Goal: Find specific page/section: Find specific page/section

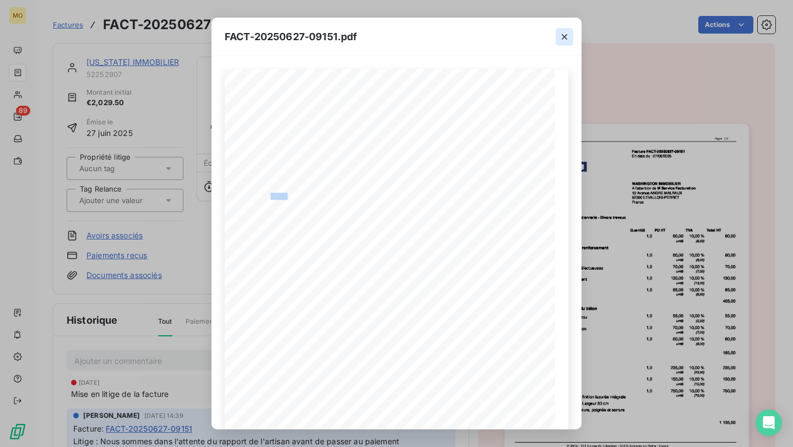
click at [564, 33] on icon "button" at bounding box center [564, 36] width 11 height 11
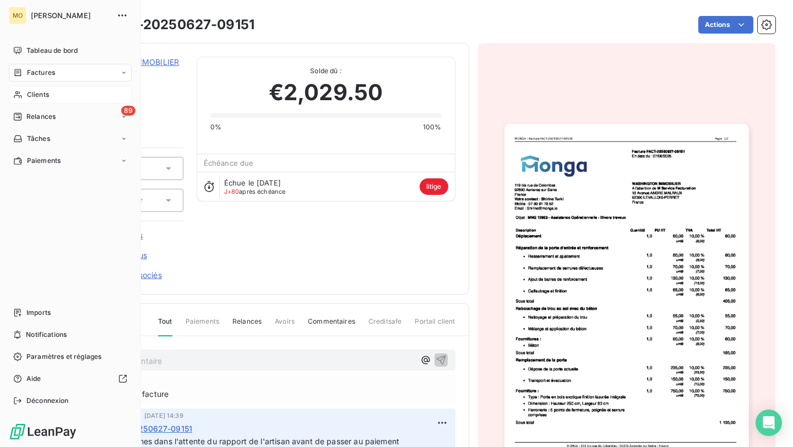
click at [36, 86] on div "Clients" at bounding box center [70, 95] width 123 height 18
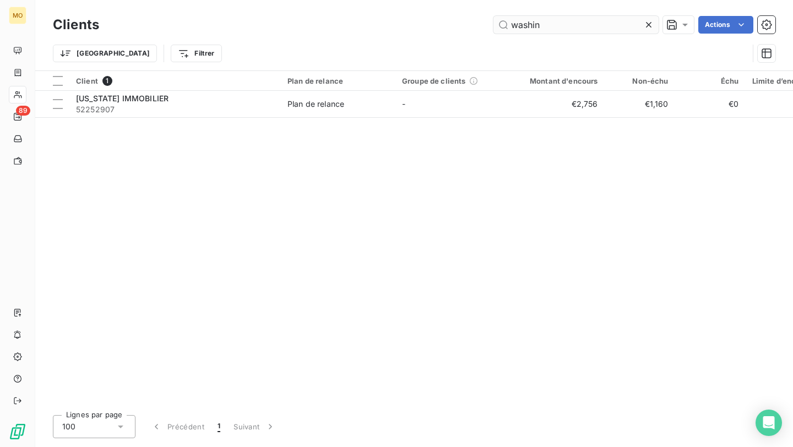
click at [511, 25] on input "washin" at bounding box center [576, 25] width 165 height 18
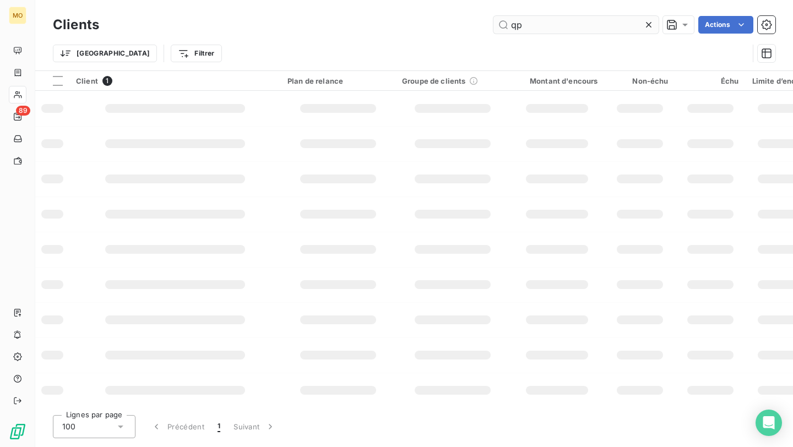
type input "q"
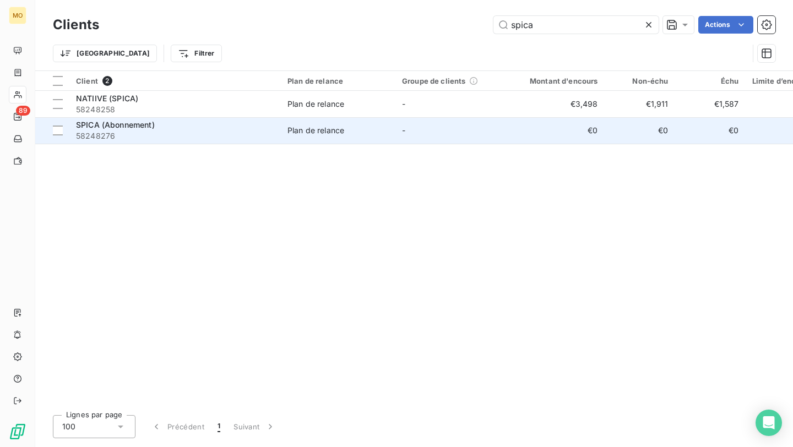
type input "spica"
click at [236, 134] on span "58248276" at bounding box center [175, 136] width 198 height 11
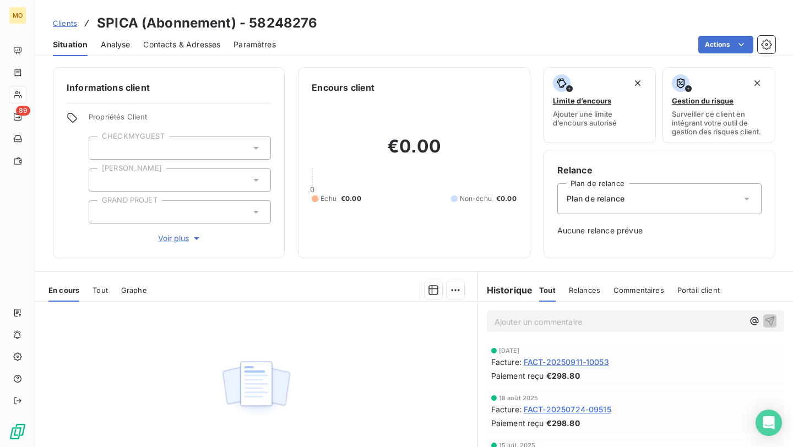
click at [193, 40] on span "Contacts & Adresses" at bounding box center [181, 44] width 77 height 11
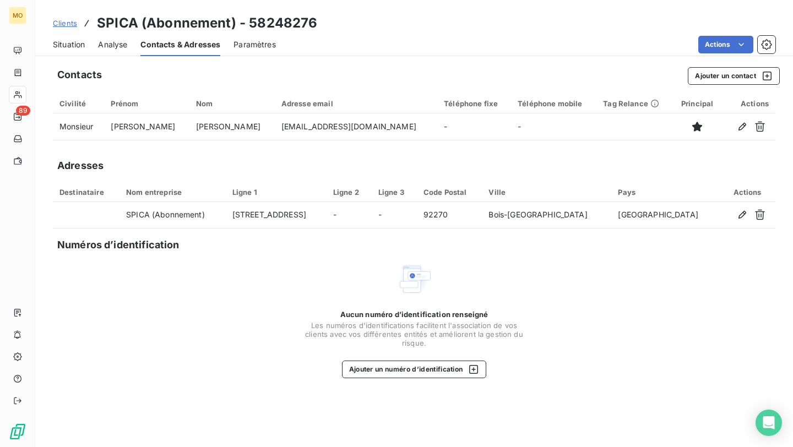
click at [68, 40] on span "Situation" at bounding box center [69, 44] width 32 height 11
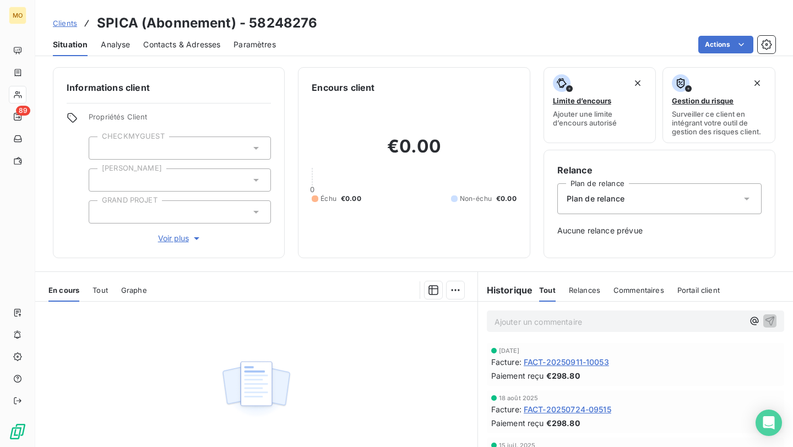
click at [63, 26] on span "Clients" at bounding box center [65, 23] width 24 height 9
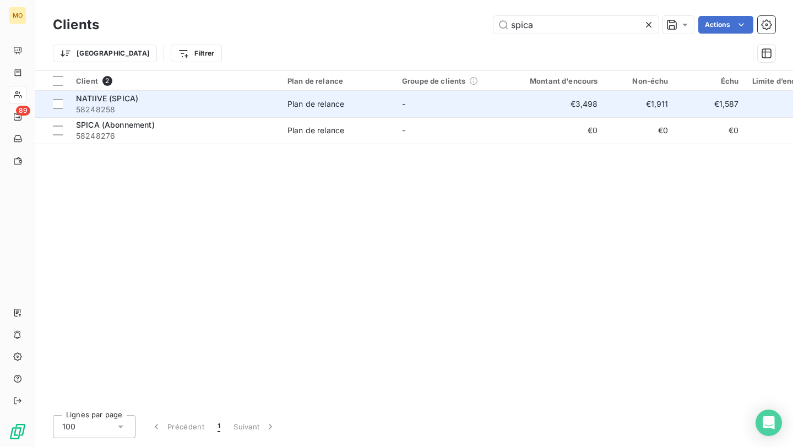
click at [283, 109] on td "Plan de relance" at bounding box center [338, 104] width 115 height 26
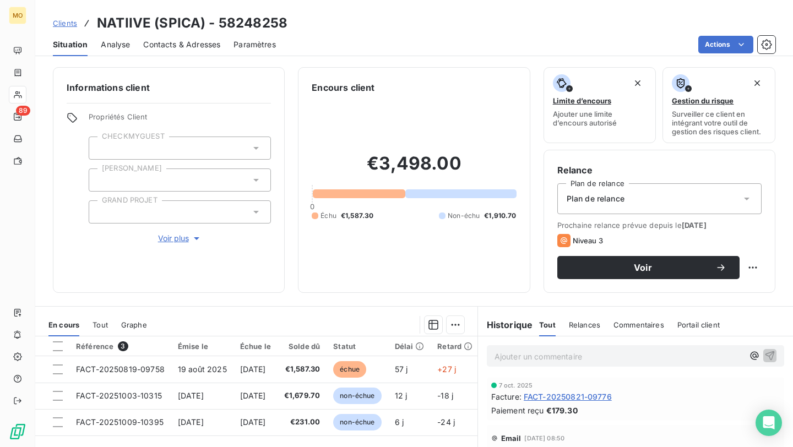
click at [196, 47] on span "Contacts & Adresses" at bounding box center [181, 44] width 77 height 11
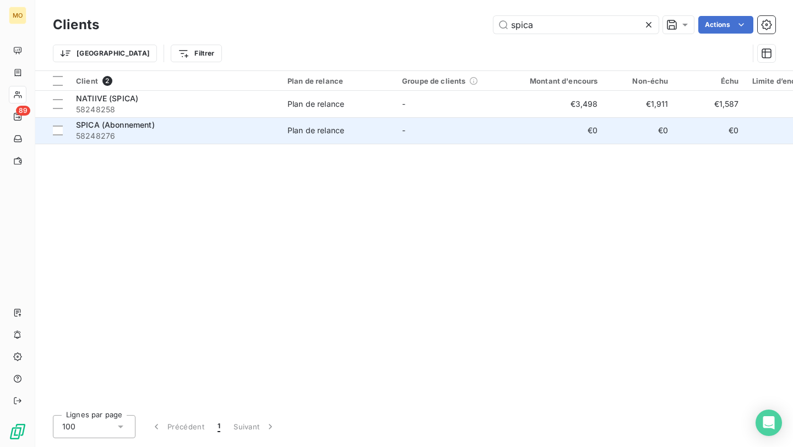
click at [195, 132] on span "58248276" at bounding box center [175, 136] width 198 height 11
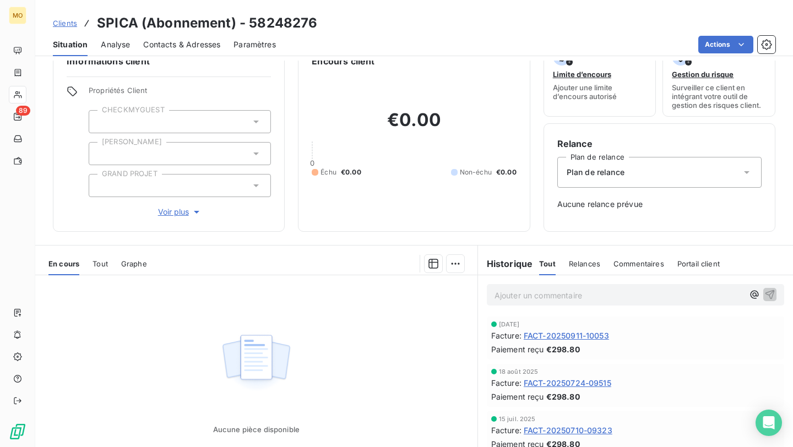
scroll to position [64, 0]
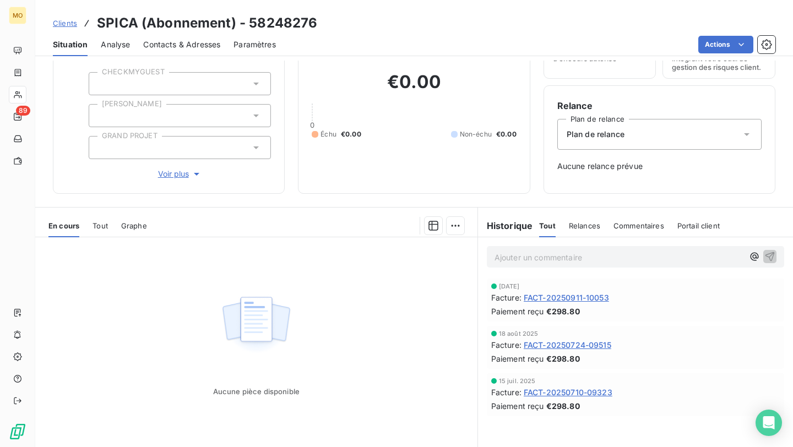
click at [553, 296] on span "FACT-20250911-10053" at bounding box center [566, 298] width 85 height 12
